Goal: Information Seeking & Learning: Learn about a topic

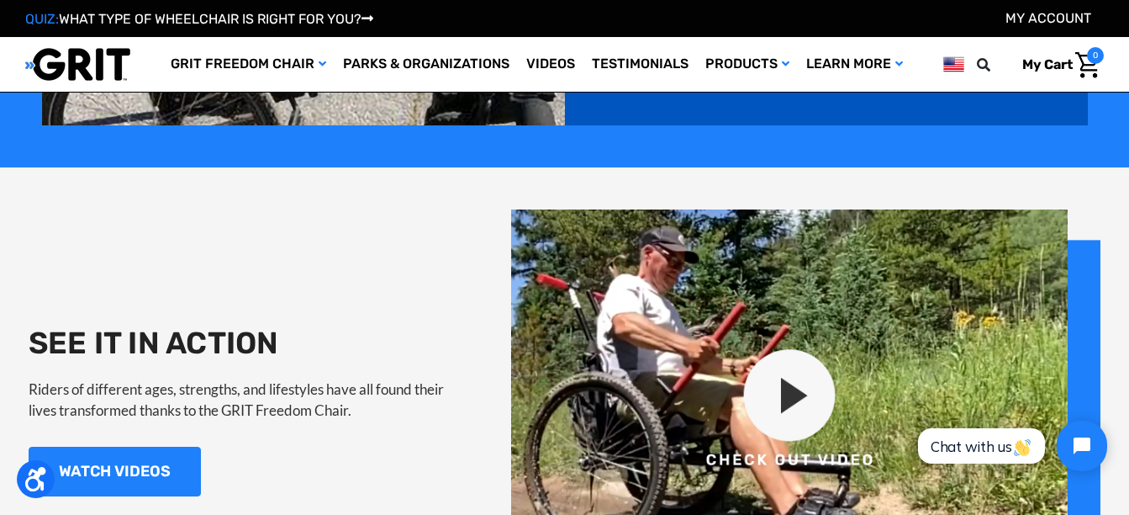
scroll to position [1514, 0]
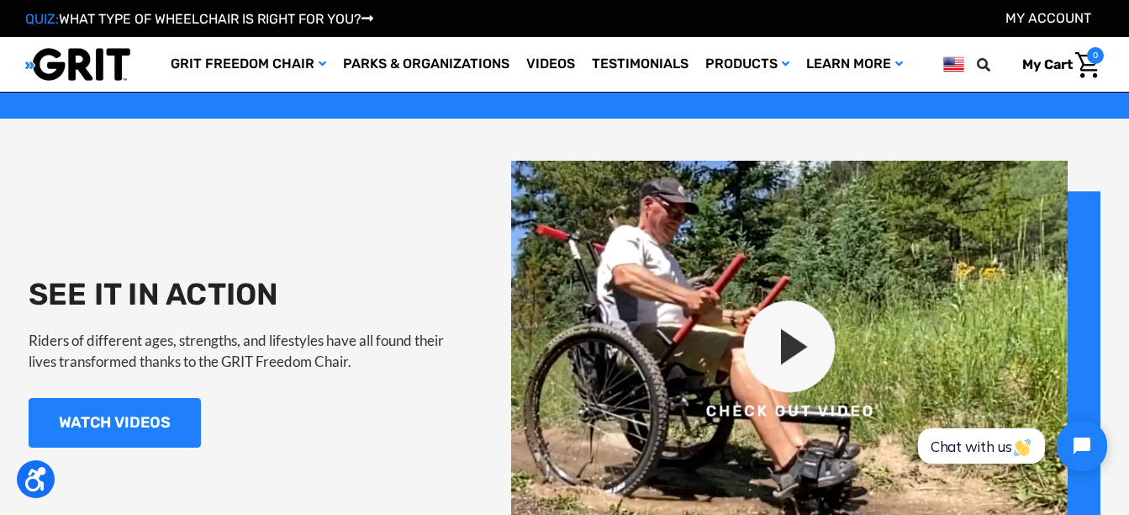
click at [795, 341] on img at bounding box center [806, 361] width 590 height 401
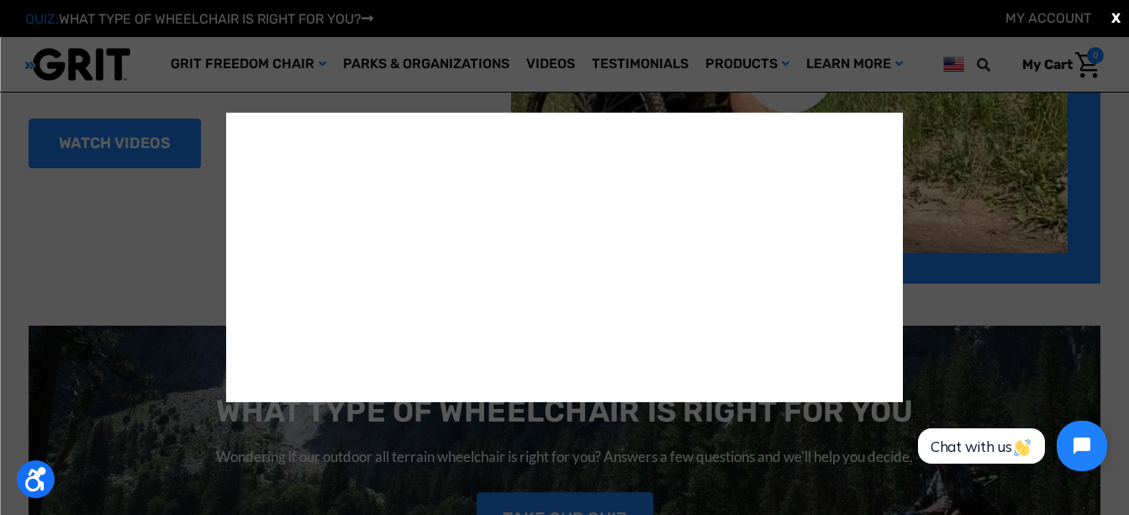
scroll to position [2018, 0]
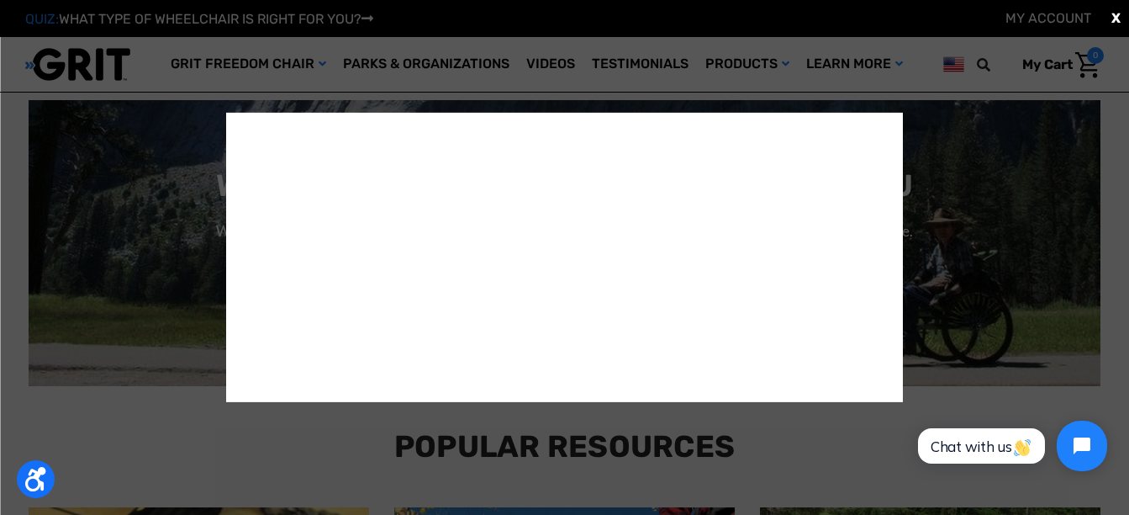
click at [996, 141] on div "X" at bounding box center [564, 257] width 1129 height 515
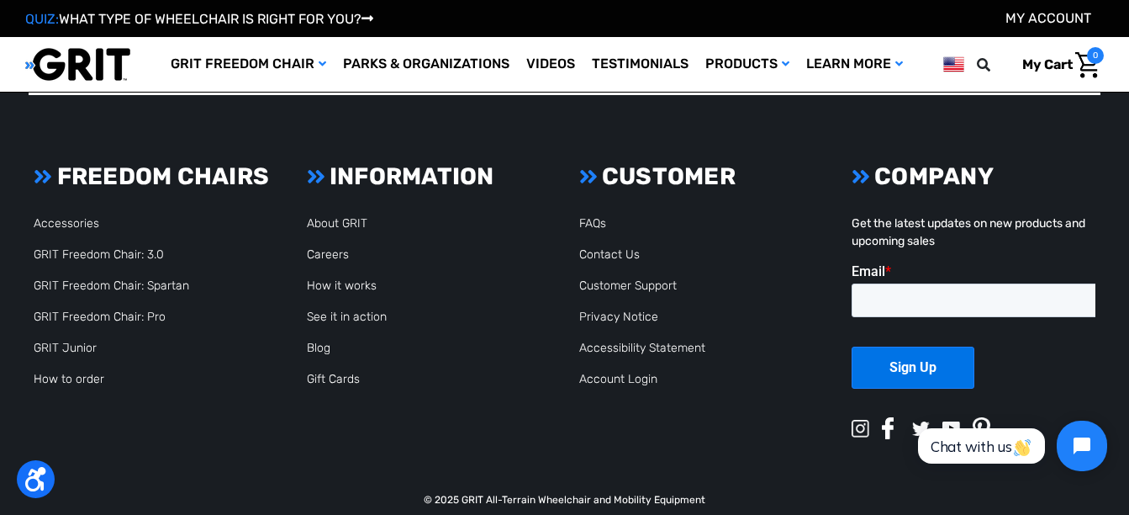
scroll to position [4016, 0]
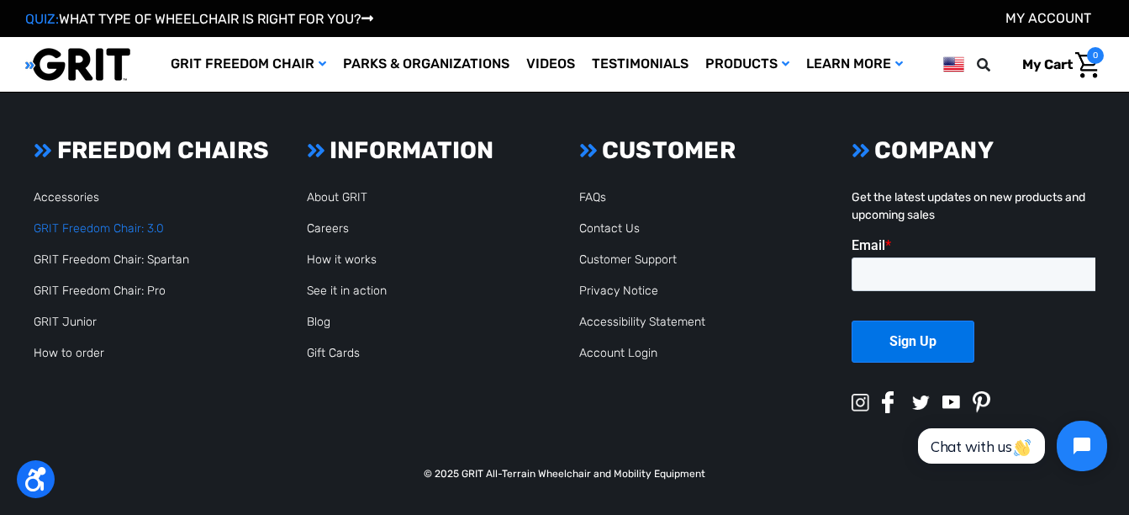
click at [73, 226] on link "GRIT Freedom Chair: 3.0" at bounding box center [99, 228] width 130 height 14
